Goal: Task Accomplishment & Management: Manage account settings

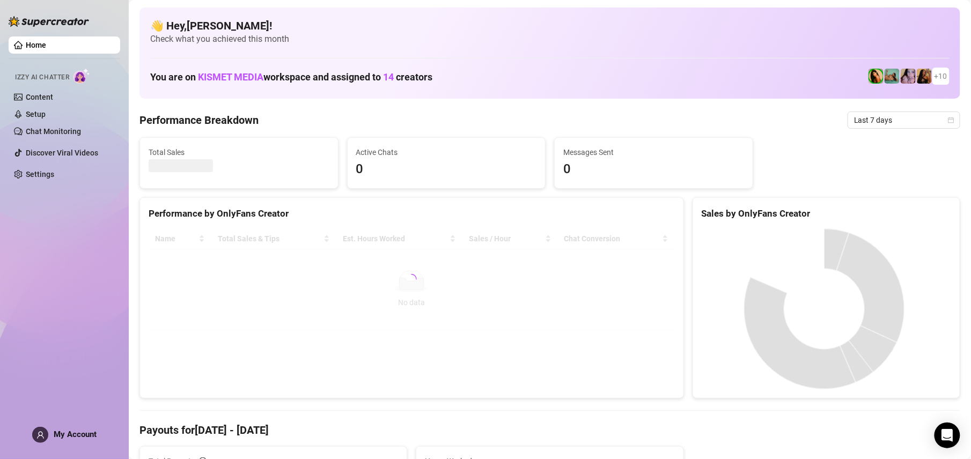
click at [56, 439] on div "My Account" at bounding box center [64, 435] width 64 height 16
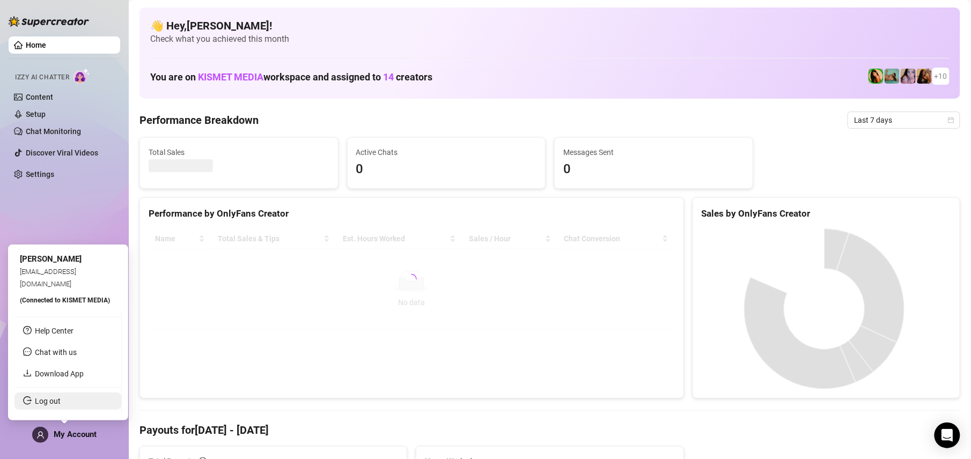
click at [59, 403] on link "Log out" at bounding box center [48, 401] width 26 height 9
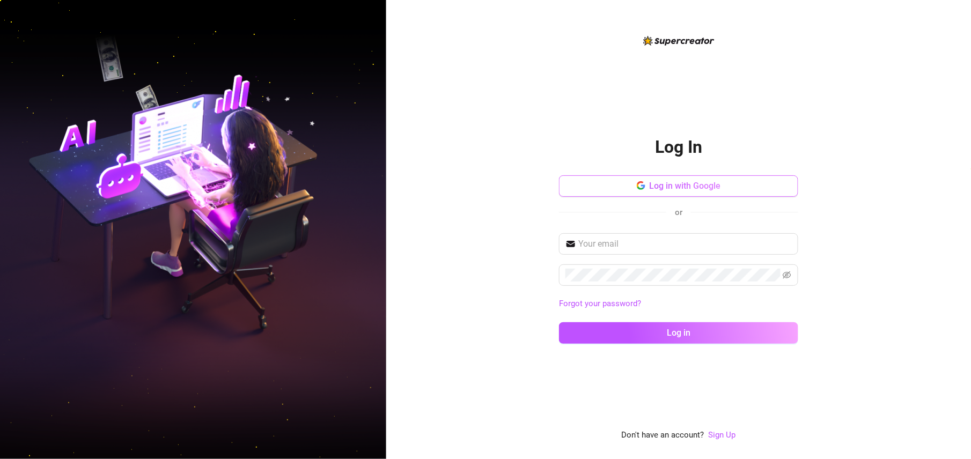
click at [700, 178] on button "Log in with Google" at bounding box center [678, 185] width 239 height 21
